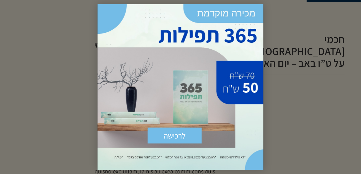
scroll to position [246, 0]
click at [255, 25] on div "לרכישה שלח × [URL][DOMAIN_NAME]" at bounding box center [181, 87] width 166 height 166
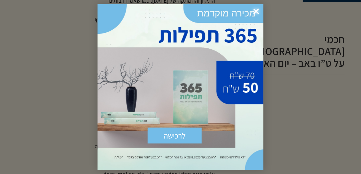
click at [257, 12] on span "×" at bounding box center [256, 11] width 15 height 15
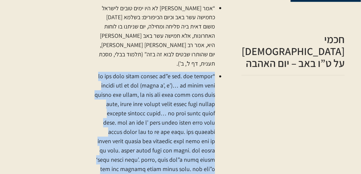
scroll to position [299, 0]
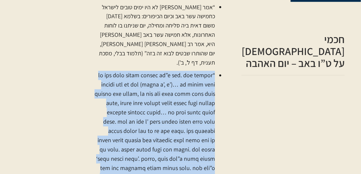
drag, startPoint x: 253, startPoint y: 50, endPoint x: 206, endPoint y: 169, distance: 128.9
copy div "“לא היו ימים טובים לישראל כט”ו באב. יום שהותרו השבטים לבא זה בזה (תענית ל’, ב’)…"
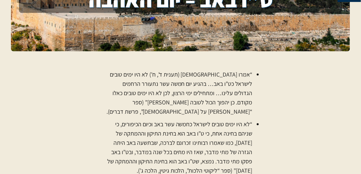
scroll to position [113, 0]
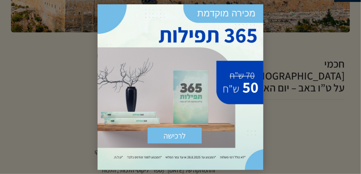
click at [258, 14] on div "לרכישה שלח × [URL][DOMAIN_NAME]" at bounding box center [181, 87] width 166 height 166
click at [253, 12] on span "×" at bounding box center [256, 11] width 15 height 15
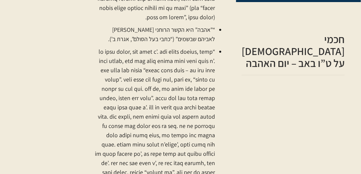
scroll to position [531, 0]
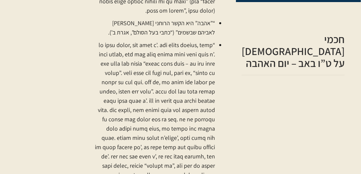
drag, startPoint x: 254, startPoint y: 89, endPoint x: 103, endPoint y: 150, distance: 162.6
copy div "“lִׂiְdָs aְּcoֹaֵe sְdָeִte, iְuַl eָּd mְּaָׁeִad mְּvַqֶּn eַuֲlָn” (aliq e’…"
